Goal: Find specific page/section: Find specific page/section

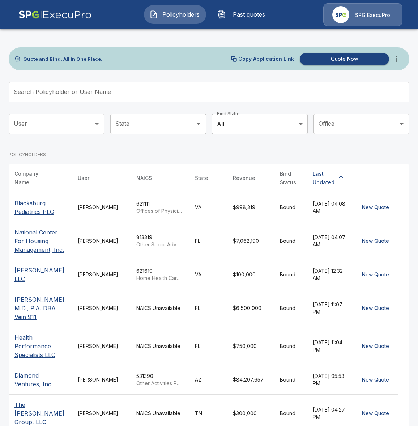
click at [81, 16] on img at bounding box center [54, 14] width 73 height 23
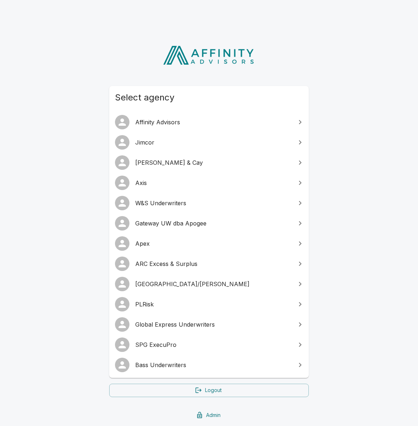
click at [191, 225] on span "Gateway UW dba Apogee" at bounding box center [213, 223] width 156 height 9
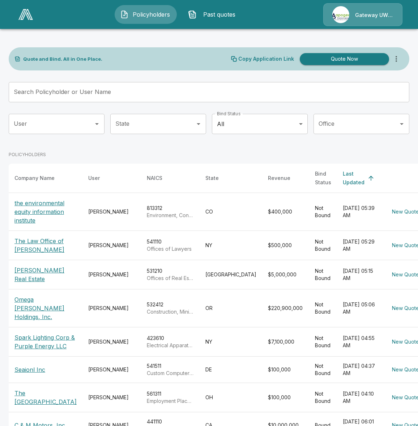
click at [373, 14] on p "Gateway UW dba Apogee" at bounding box center [374, 15] width 38 height 7
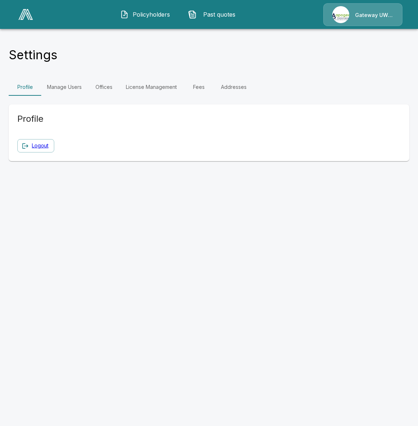
click at [74, 91] on link "Manage Users" at bounding box center [64, 86] width 46 height 17
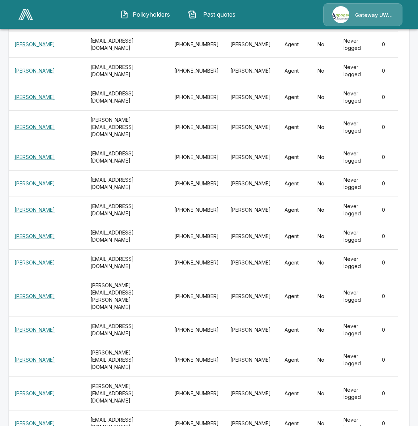
scroll to position [11389, 0]
